Goal: Task Accomplishment & Management: Manage account settings

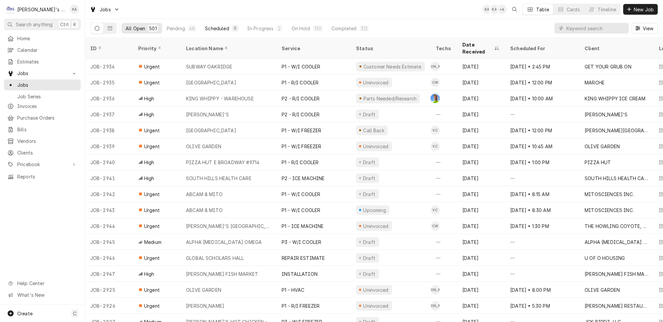
click at [205, 27] on div "Scheduled" at bounding box center [217, 28] width 24 height 7
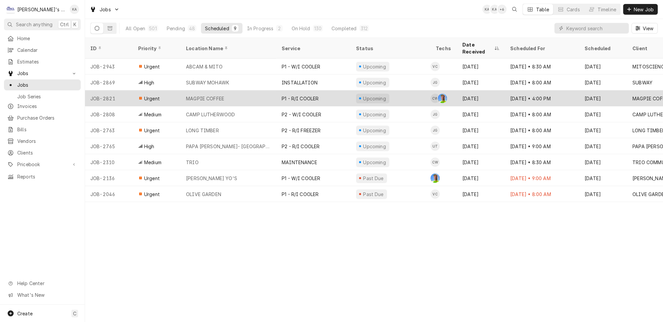
click at [243, 90] on div "MAGPIE COFFEE" at bounding box center [229, 98] width 96 height 16
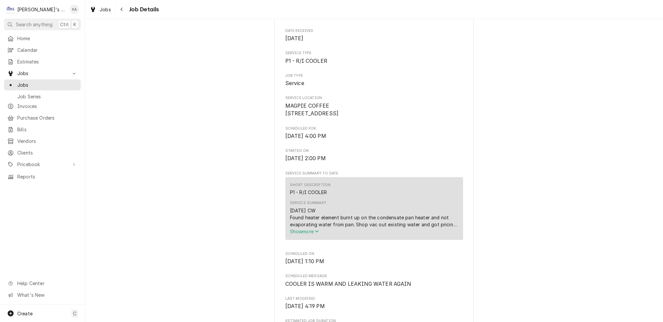
scroll to position [120, 0]
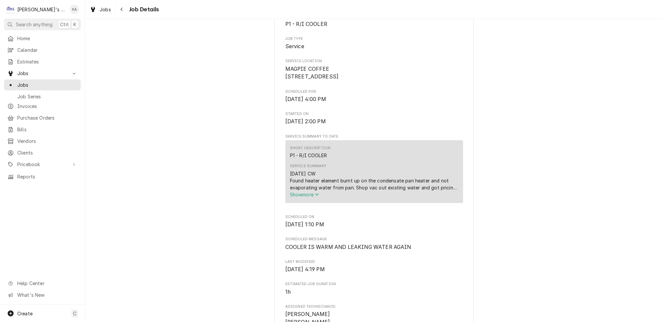
click at [308, 197] on span "Show more" at bounding box center [304, 195] width 29 height 6
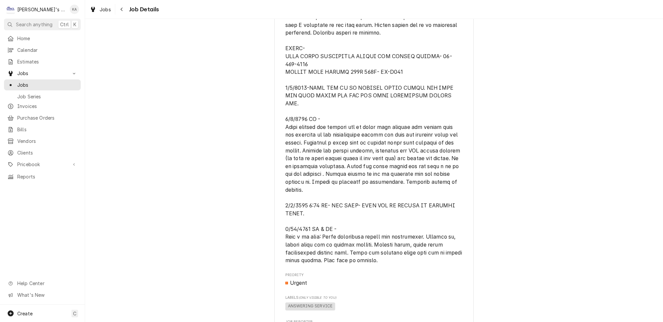
scroll to position [996, 0]
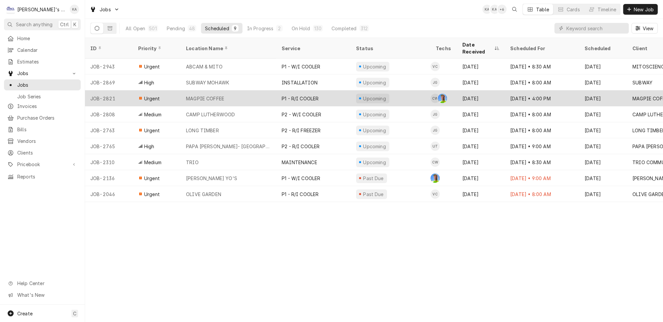
click at [393, 91] on div "Upcoming" at bounding box center [391, 98] width 80 height 16
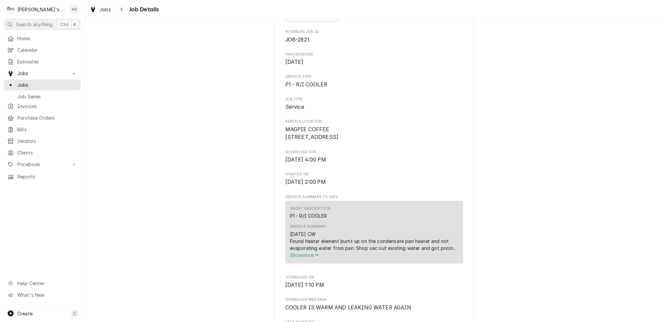
scroll to position [90, 0]
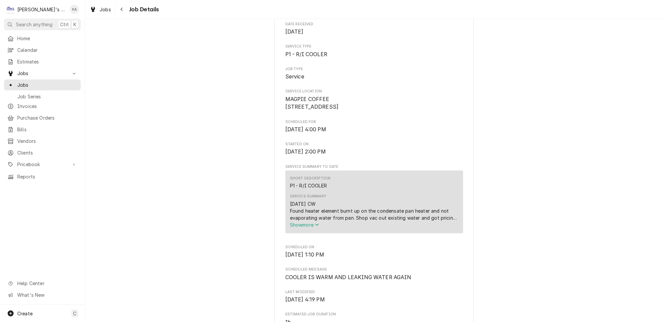
click at [305, 227] on span "Show more" at bounding box center [304, 225] width 29 height 6
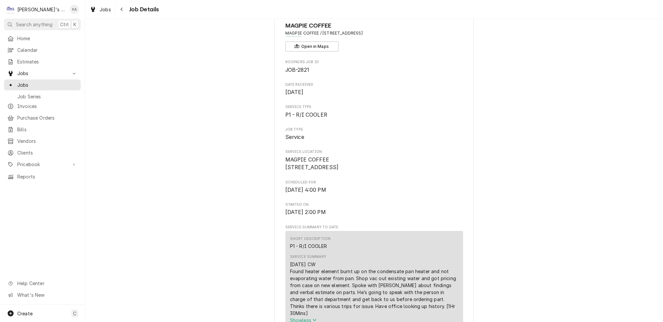
scroll to position [0, 0]
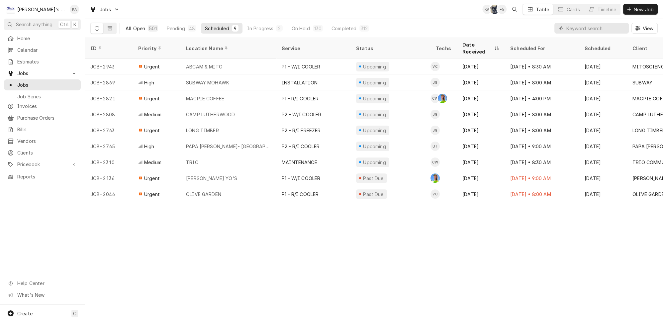
click at [125, 29] on div "All Open" at bounding box center [135, 28] width 20 height 7
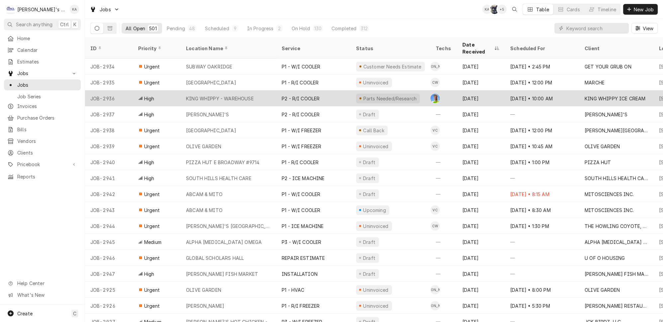
click at [333, 90] on div "P2 - R/I COOLER" at bounding box center [313, 98] width 74 height 16
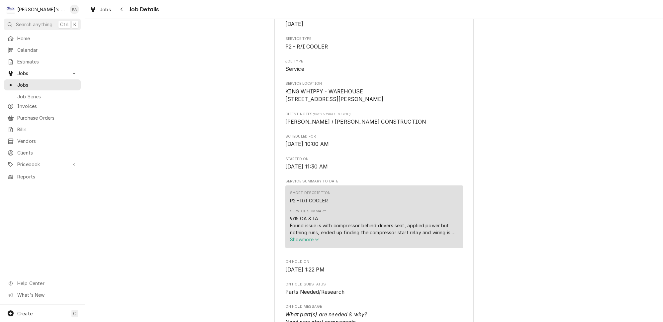
scroll to position [120, 0]
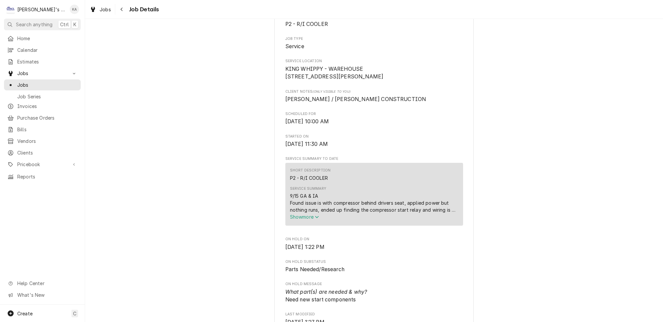
click at [308, 219] on span "Show more" at bounding box center [304, 217] width 29 height 6
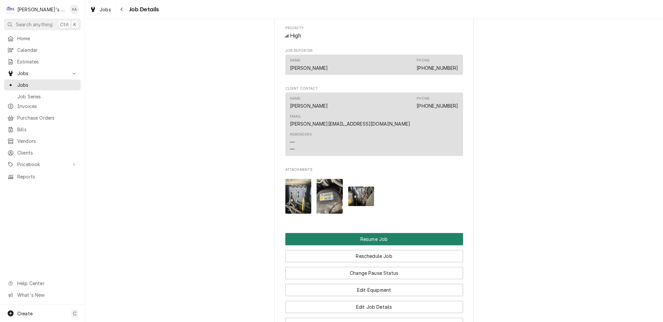
scroll to position [573, 0]
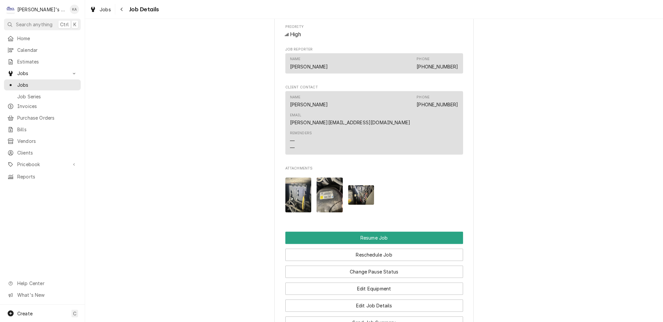
click at [304, 183] on img "Attachments" at bounding box center [298, 194] width 26 height 35
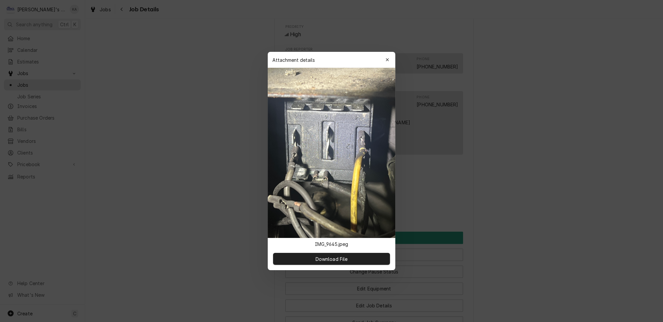
click at [429, 171] on div at bounding box center [331, 161] width 663 height 322
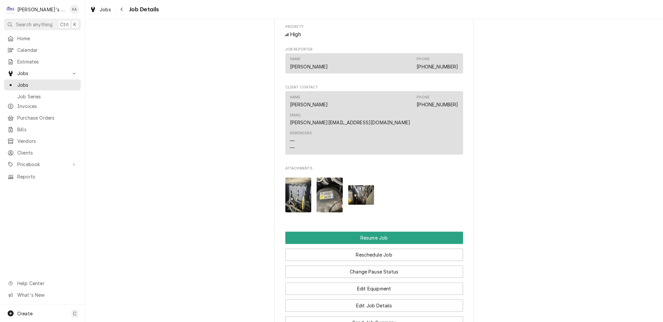
click at [335, 177] on img "Attachments" at bounding box center [329, 194] width 26 height 35
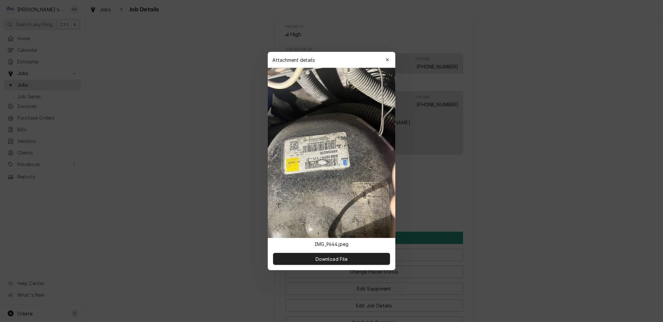
click at [409, 166] on div at bounding box center [331, 161] width 663 height 322
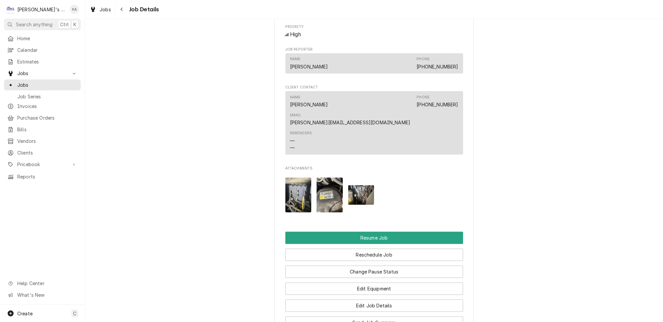
click at [364, 185] on img "Attachments" at bounding box center [361, 195] width 26 height 20
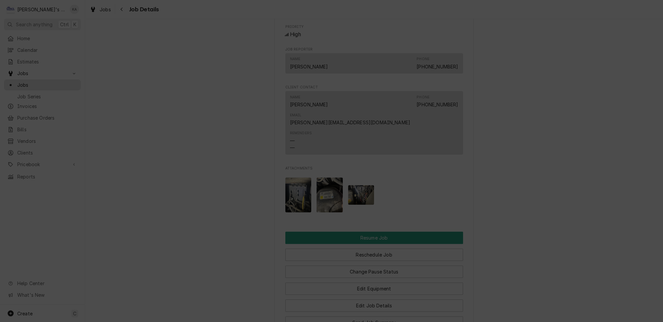
click at [414, 164] on div at bounding box center [331, 161] width 663 height 322
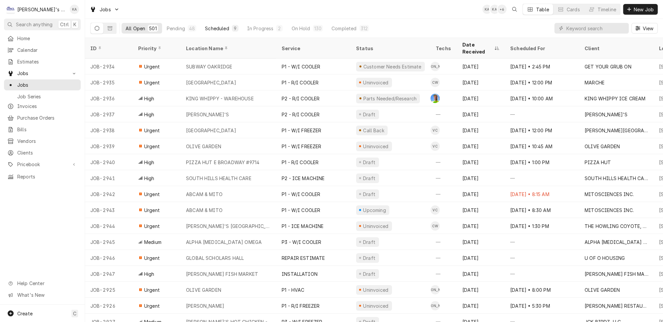
click at [214, 27] on div "Scheduled" at bounding box center [217, 28] width 24 height 7
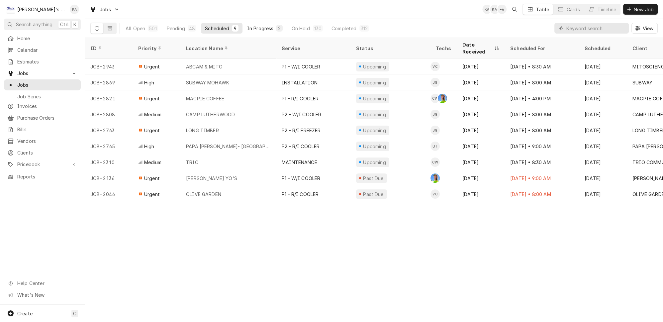
click at [250, 23] on button "In Progress 2" at bounding box center [265, 28] width 44 height 11
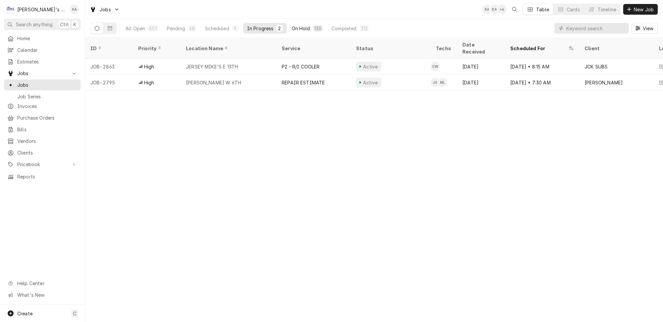
click at [291, 28] on button "On Hold 130" at bounding box center [307, 28] width 40 height 11
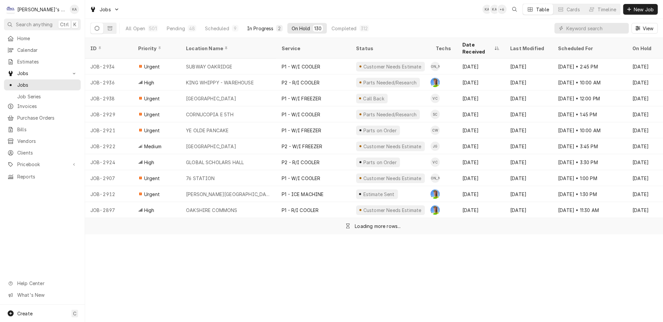
click at [247, 28] on div "In Progress" at bounding box center [260, 28] width 27 height 7
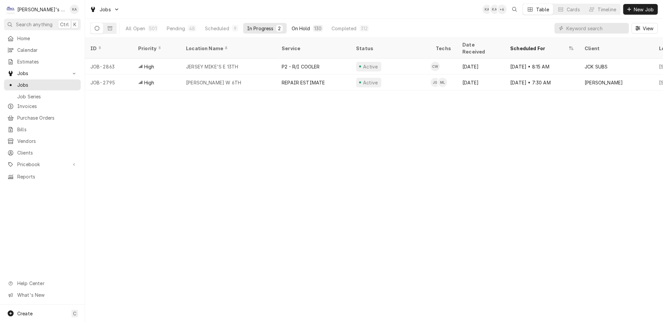
click at [291, 27] on div "On Hold" at bounding box center [300, 28] width 19 height 7
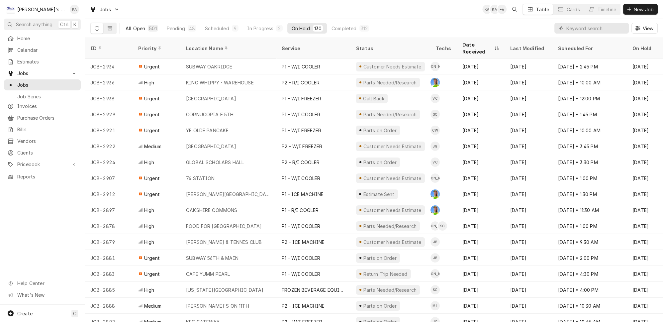
click at [149, 27] on div "501" at bounding box center [152, 28] width 7 height 7
